Goal: Book appointment/travel/reservation

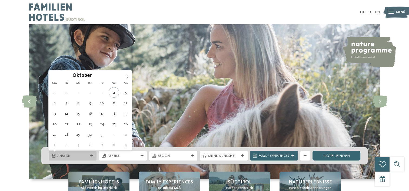
click at [91, 156] on icon at bounding box center [91, 156] width 3 height 3
click at [129, 77] on icon at bounding box center [127, 77] width 4 height 4
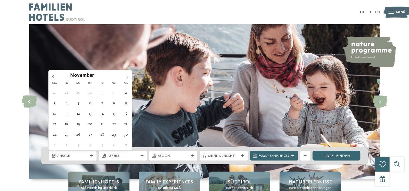
click at [129, 77] on icon at bounding box center [127, 77] width 4 height 4
type input "****"
click at [129, 77] on icon at bounding box center [127, 77] width 4 height 4
type div "[DATE]"
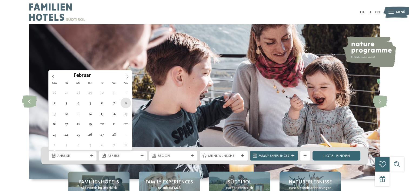
type input "****"
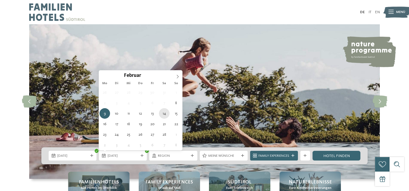
type div "[DATE]"
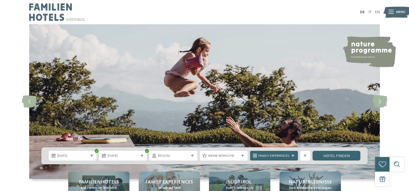
click at [242, 156] on icon at bounding box center [242, 156] width 3 height 3
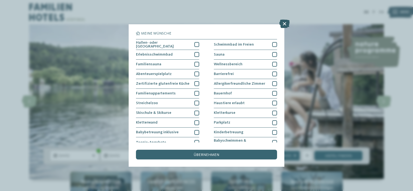
click at [286, 22] on icon at bounding box center [284, 23] width 11 height 9
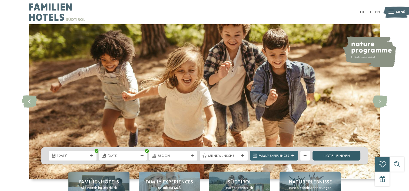
click at [333, 159] on link "Hotel finden" at bounding box center [337, 156] width 48 height 10
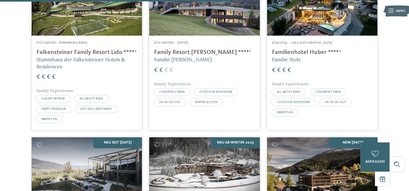
scroll to position [680, 0]
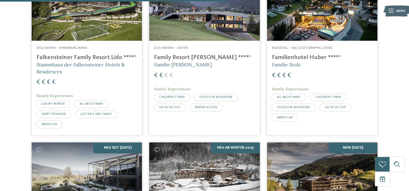
click at [303, 58] on h4 "Familienhotel Huber ****ˢ" at bounding box center [322, 57] width 101 height 7
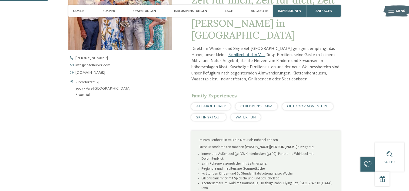
scroll to position [205, 0]
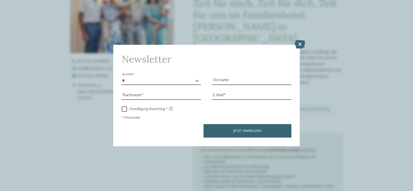
click at [299, 46] on icon at bounding box center [300, 44] width 11 height 9
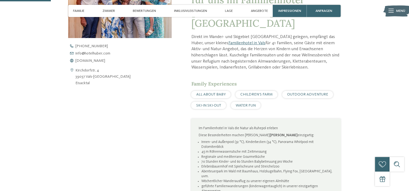
scroll to position [222, 0]
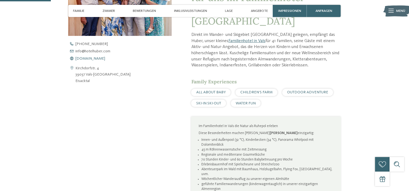
click at [104, 60] on span "www.hotelhuber.com" at bounding box center [90, 59] width 30 height 4
drag, startPoint x: 110, startPoint y: 74, endPoint x: 76, endPoint y: 68, distance: 34.6
click at [76, 68] on div "Kirchdorfstr. 4 39037 Vals-Mühlbach Eisacktal" at bounding box center [120, 74] width 104 height 19
copy address "Kirchdorfstr. 4 39037 Vals-Mühlbach"
click at [146, 55] on div "+39 0472 547 186 info@ no-spam. hotelhuber. no-spam. com www.hotelhuber.com" at bounding box center [124, 51] width 112 height 18
